Goal: Information Seeking & Learning: Check status

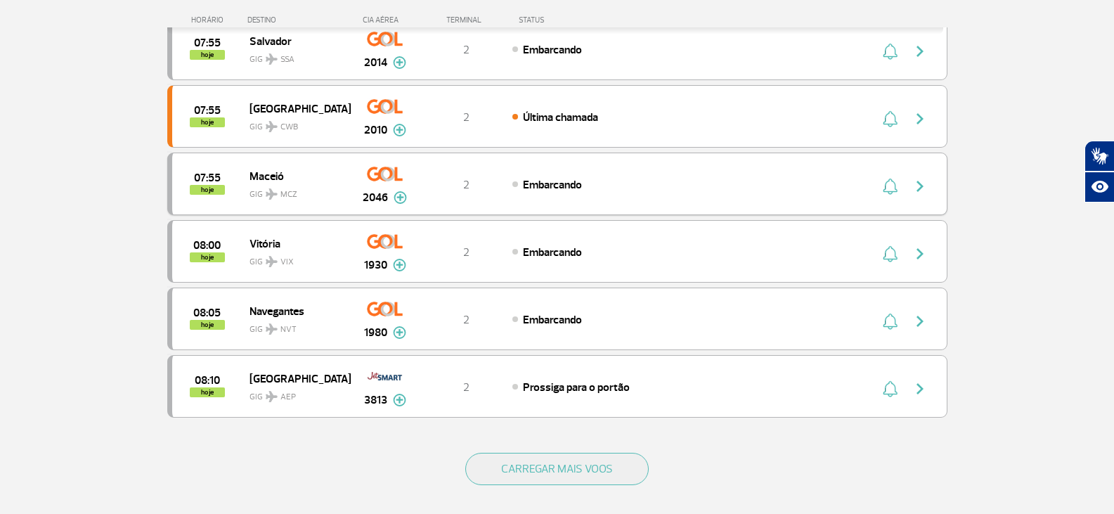
scroll to position [1195, 0]
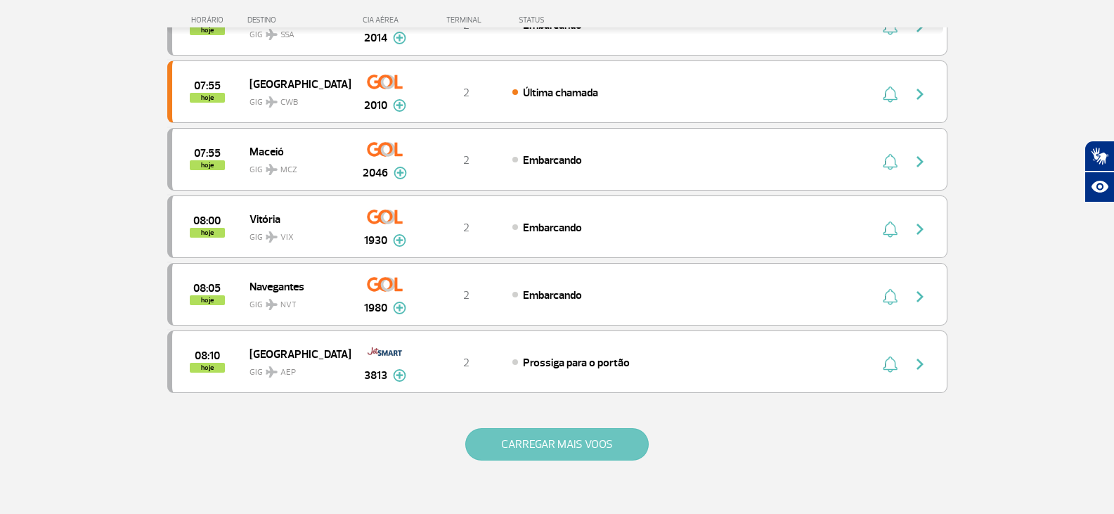
click at [548, 443] on button "CARREGAR MAIS VOOS" at bounding box center [556, 444] width 183 height 32
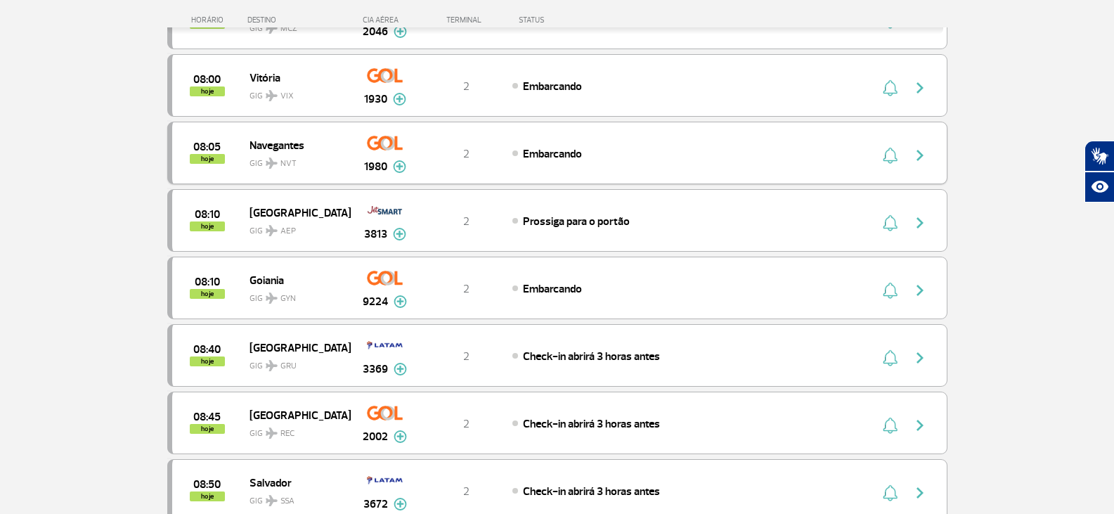
scroll to position [1336, 0]
click at [401, 299] on img at bounding box center [400, 302] width 13 height 13
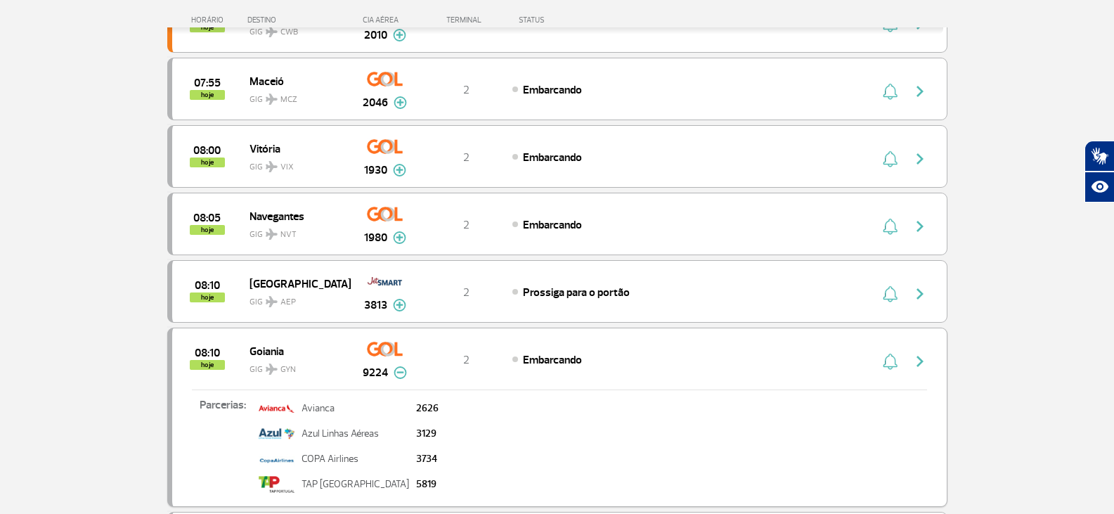
scroll to position [1195, 0]
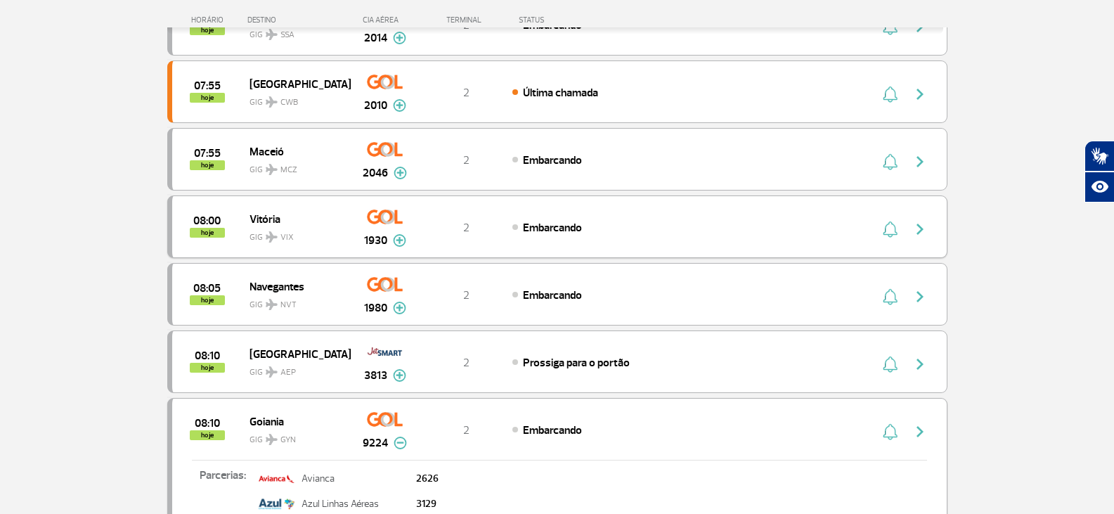
click at [396, 240] on img at bounding box center [399, 240] width 13 height 13
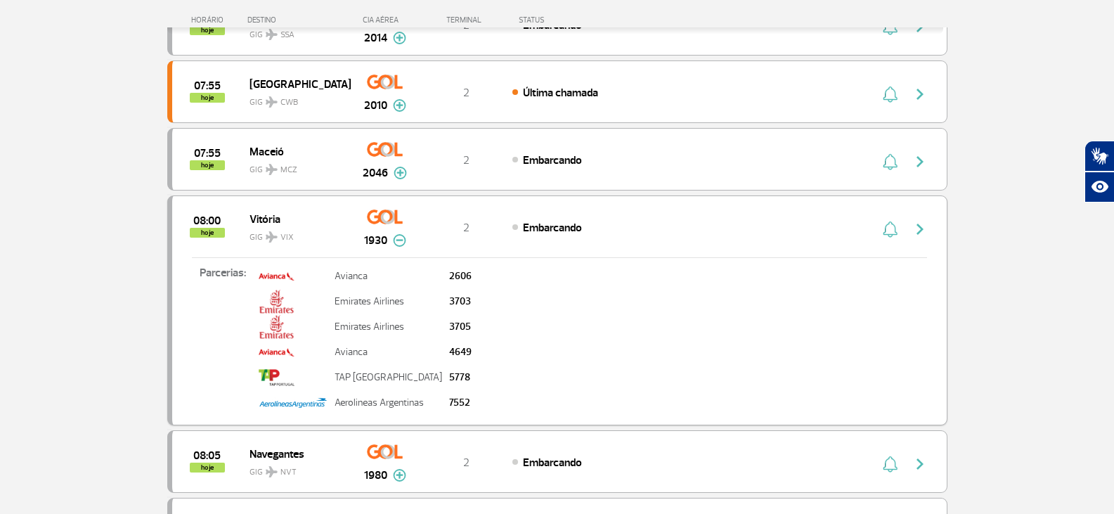
click at [396, 240] on img at bounding box center [399, 240] width 13 height 13
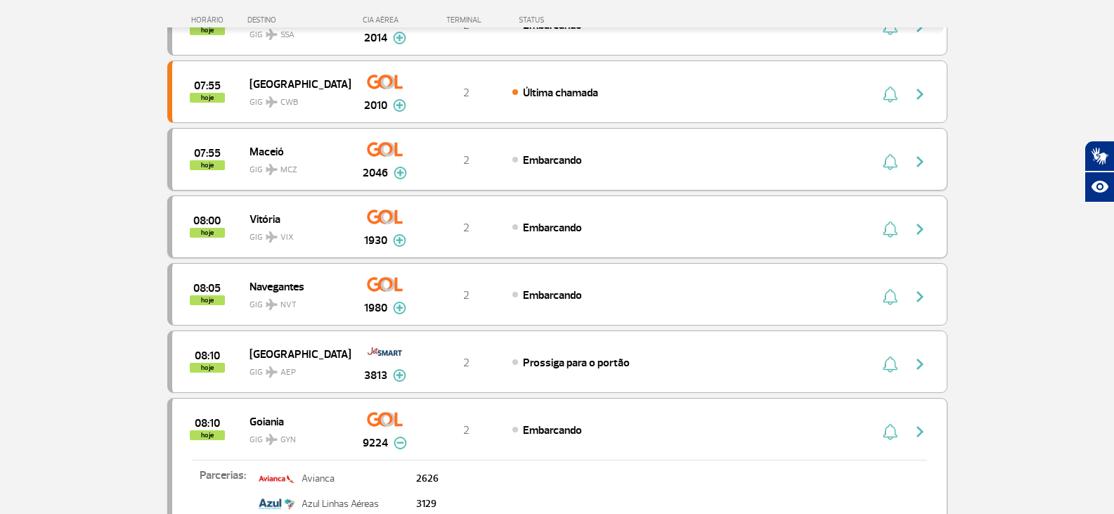
click at [405, 175] on img at bounding box center [400, 173] width 13 height 13
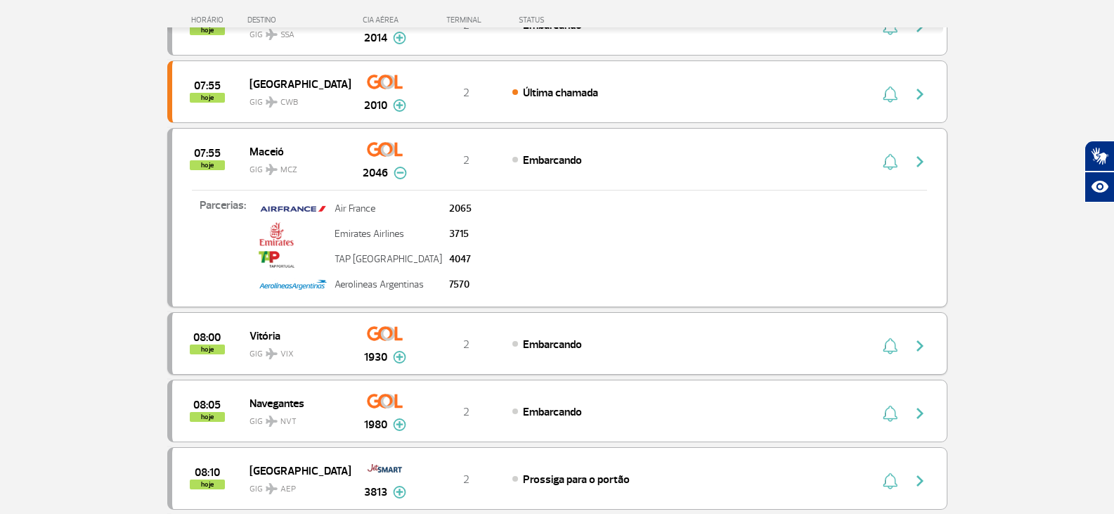
click at [405, 175] on img at bounding box center [400, 173] width 13 height 13
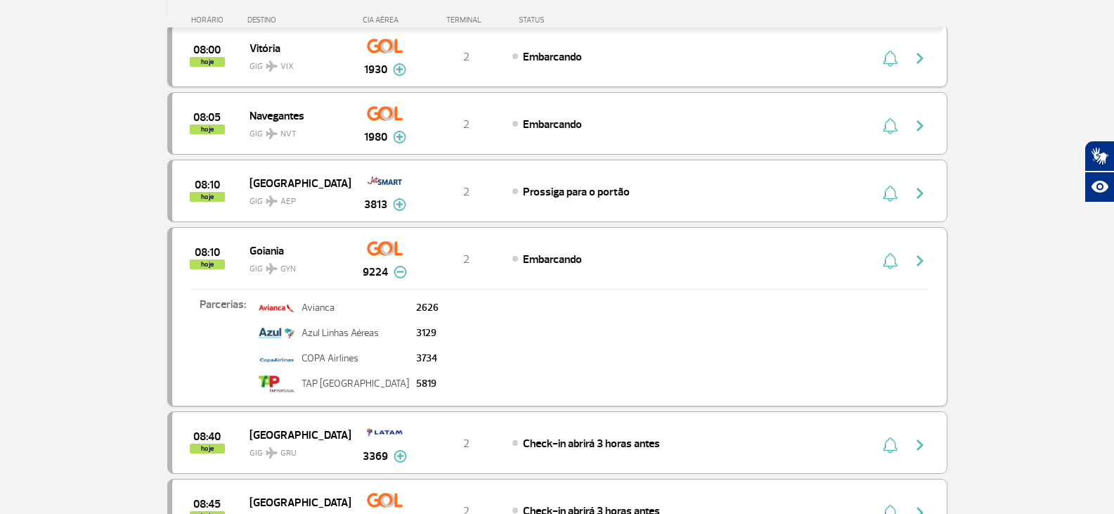
scroll to position [1406, 0]
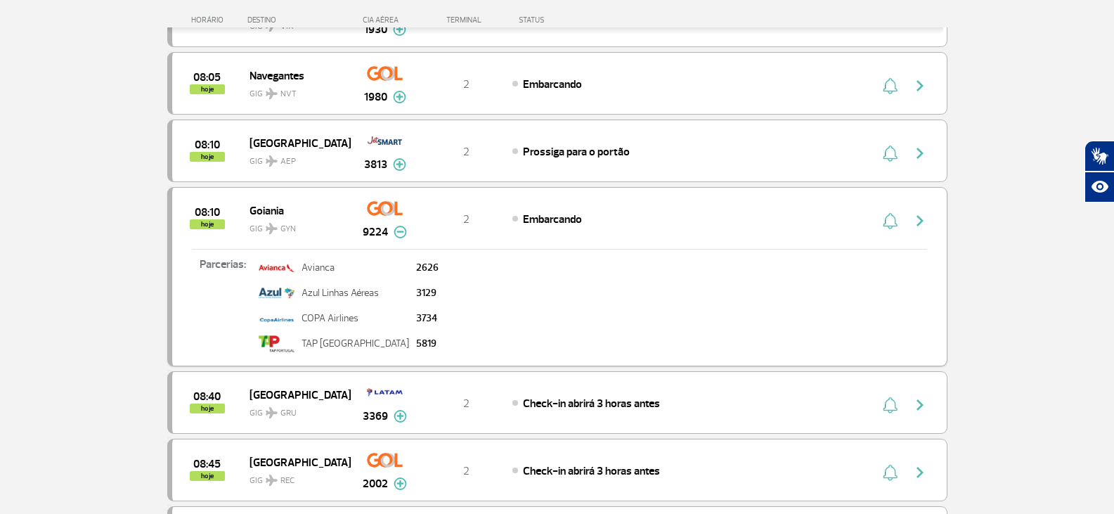
click at [404, 235] on img at bounding box center [400, 232] width 13 height 13
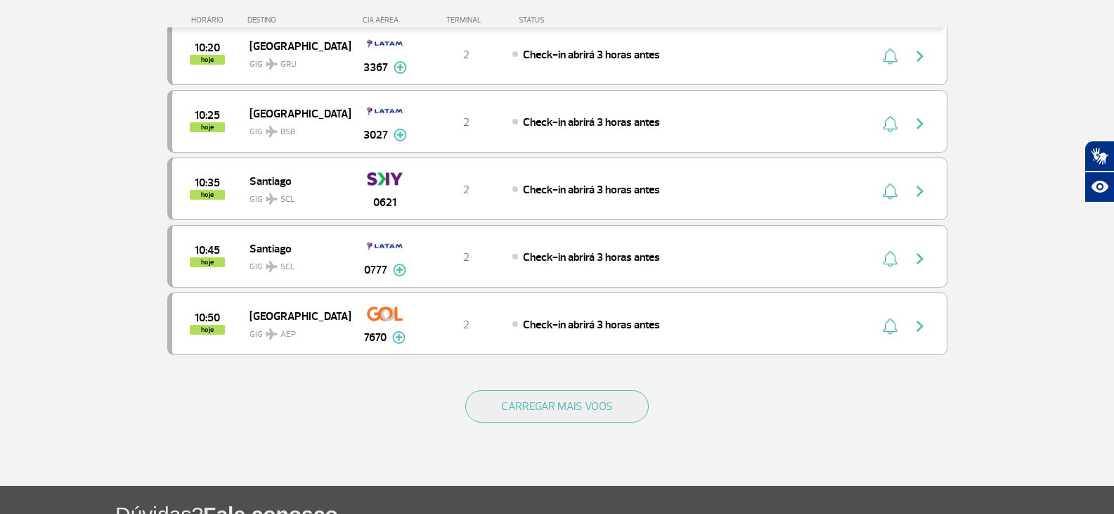
scroll to position [2601, 0]
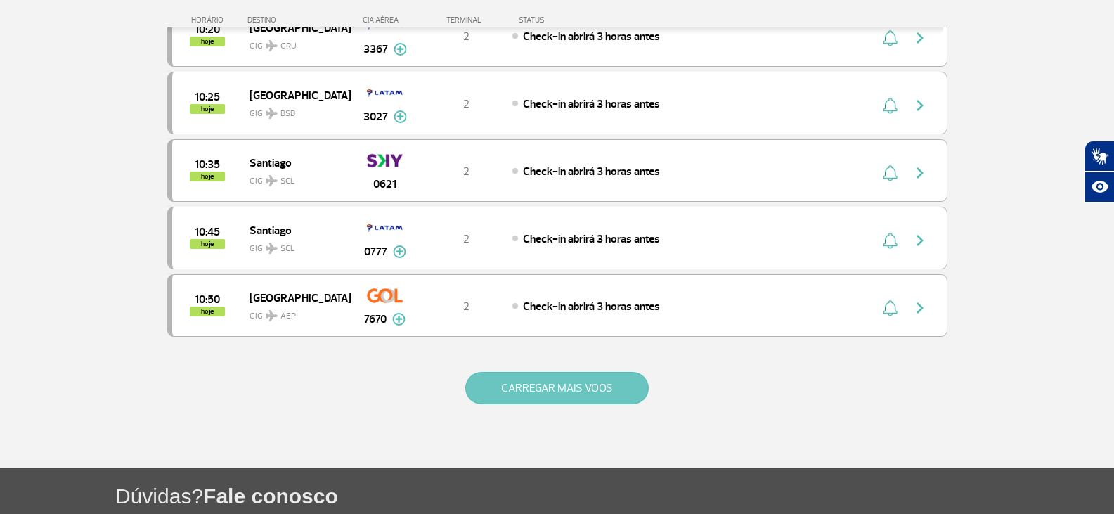
click at [572, 393] on button "CARREGAR MAIS VOOS" at bounding box center [556, 388] width 183 height 32
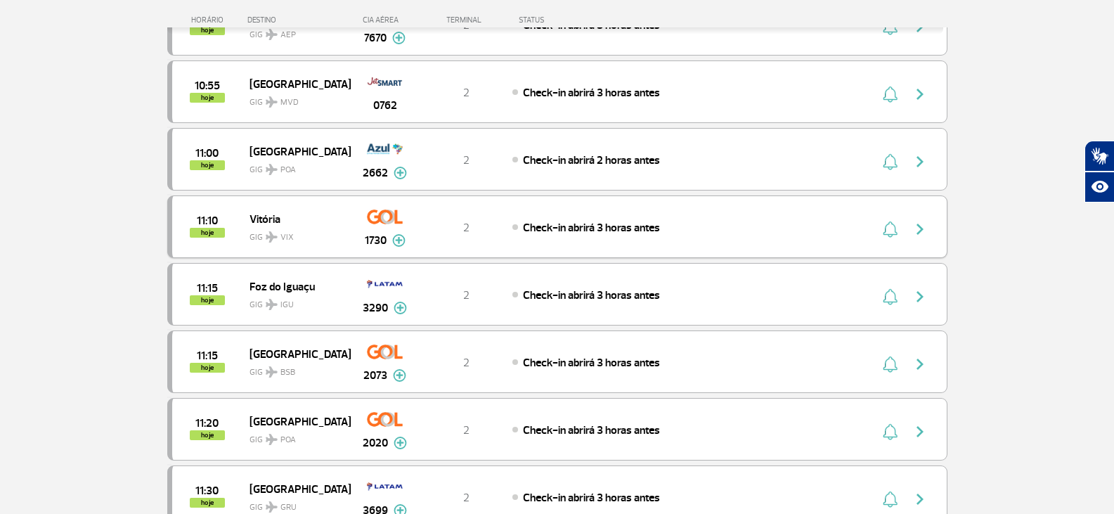
scroll to position [3023, 0]
